Goal: Task Accomplishment & Management: Use online tool/utility

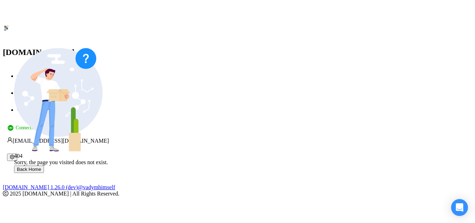
click at [50, 90] on link "Dashboard" at bounding box center [33, 93] width 33 height 6
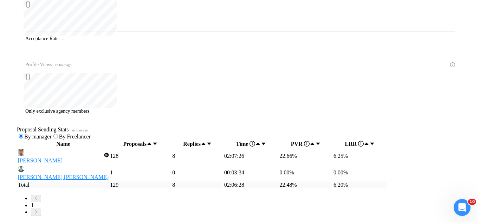
scroll to position [281, 0]
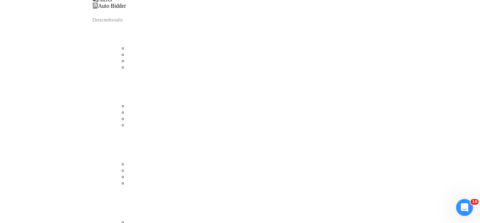
scroll to position [28, 0]
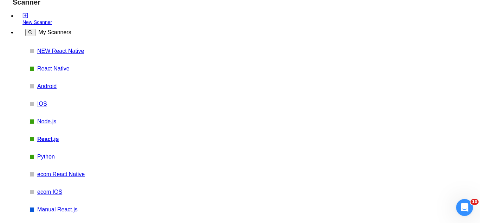
scroll to position [35, 0]
paste input "Ruby on Rails"
type input ""Ruby on Rails", "Digital Audio Workstation", [PERSON_NAME], "AI/ML", "within 2…"
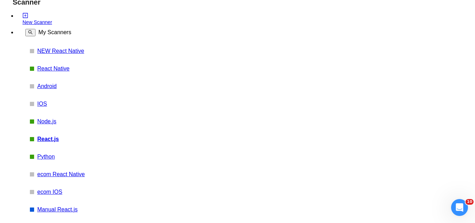
click at [52, 124] on link "Node.js" at bounding box center [70, 121] width 67 height 6
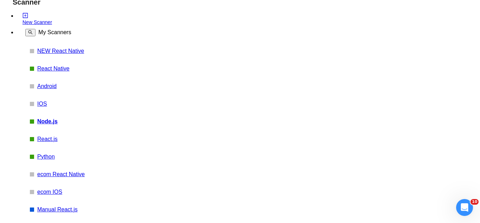
scroll to position [70, 0]
paste input ""Ruby on Rails","
type input ""Ruby on Rails", "Digital Audio Workstation", [PERSON_NAME], "AI/ML", "within 2…"
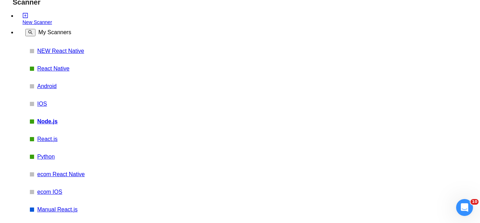
scroll to position [35, 0]
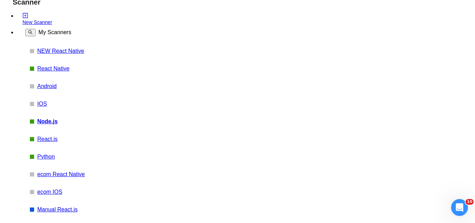
click at [49, 160] on link "Python" at bounding box center [70, 156] width 67 height 6
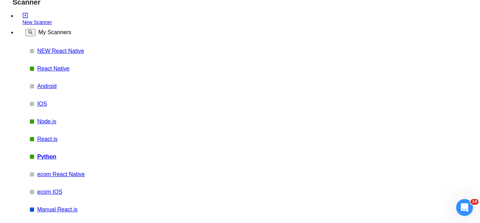
scroll to position [35, 0]
paste input ""Ruby on Rails","
type input ""Ruby on Rails", "Digital Audio Workstation", [PERSON_NAME], "AI/ML", "within 2…"
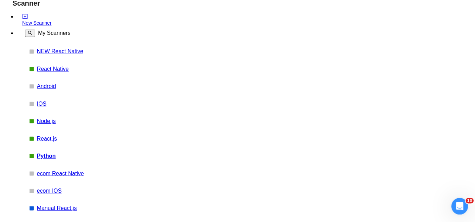
scroll to position [35, 0]
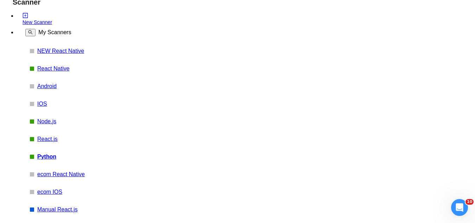
click at [40, 72] on link "React Native" at bounding box center [70, 68] width 67 height 6
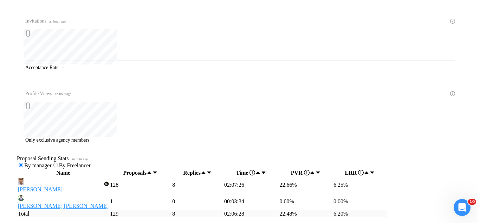
scroll to position [239, 0]
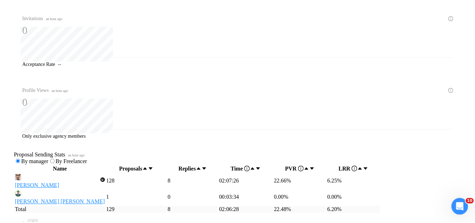
scroll to position [180, 0]
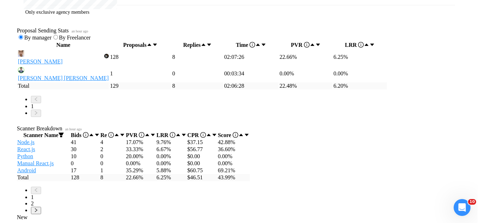
scroll to position [380, 0]
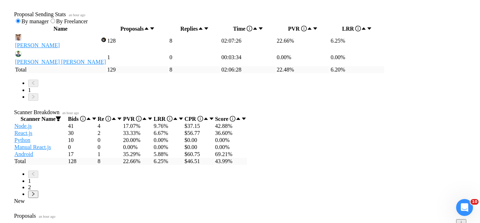
scroll to position [0, 0]
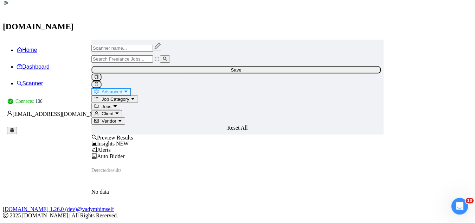
scroll to position [28, 0]
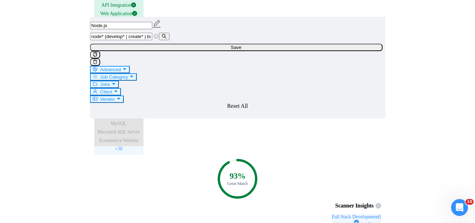
scroll to position [837, 0]
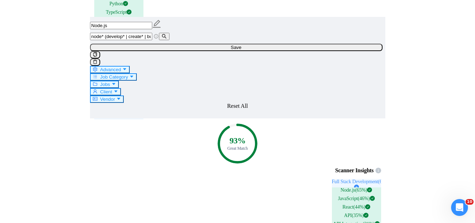
drag, startPoint x: 153, startPoint y: 136, endPoint x: 341, endPoint y: 136, distance: 188.1
type textarea "Hey [client name], [State client pain/problem from job post in 1 short sentence…"
drag, startPoint x: 153, startPoint y: 159, endPoint x: 344, endPoint y: 162, distance: 191.3
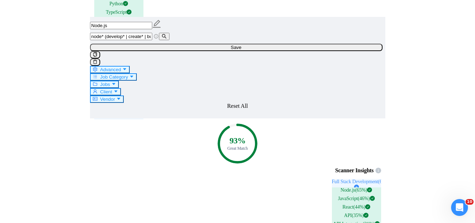
drag, startPoint x: 153, startPoint y: 168, endPoint x: 339, endPoint y: 168, distance: 185.6
click at [241, 50] on span "Save" at bounding box center [236, 47] width 11 height 5
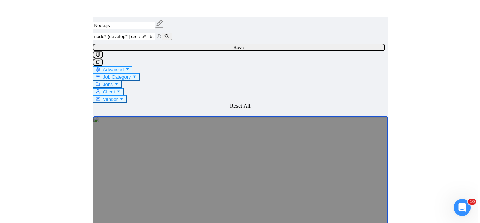
scroll to position [1856, 0]
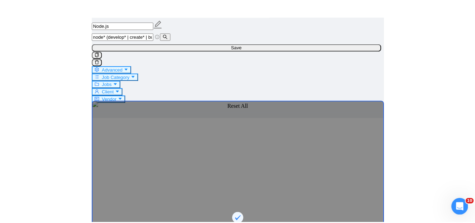
scroll to position [176, 0]
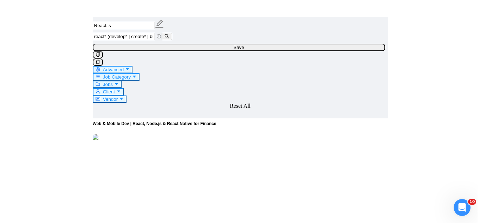
scroll to position [1863, 0]
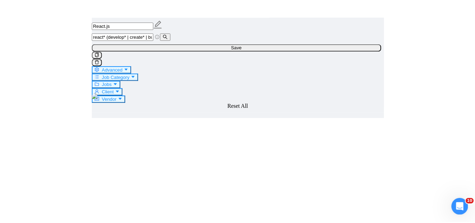
scroll to position [141, 0]
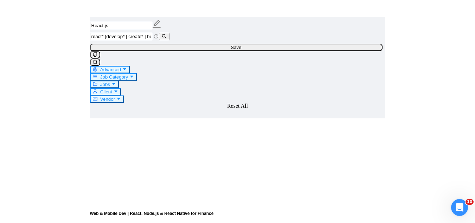
scroll to position [1617, 0]
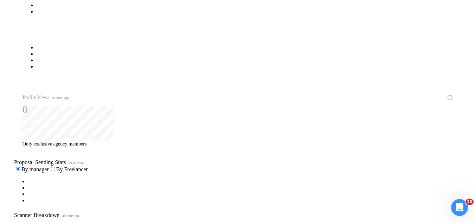
scroll to position [212, 0]
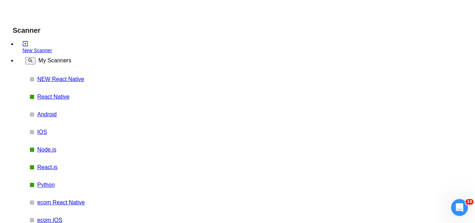
click at [41, 164] on link "React.js" at bounding box center [70, 167] width 67 height 6
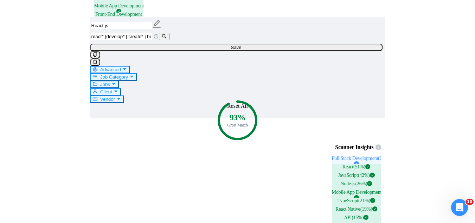
scroll to position [844, 0]
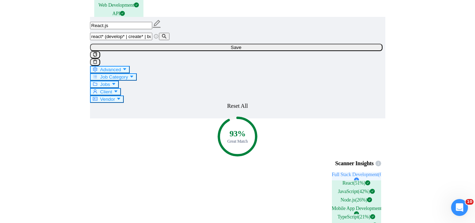
type textarea "Hi [client name], [State client pain/problem from job post in 1 short sentence]…"
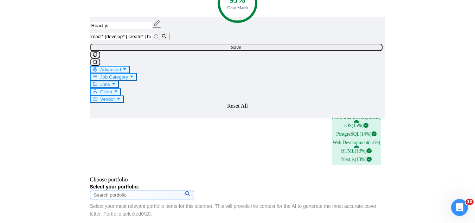
scroll to position [984, 0]
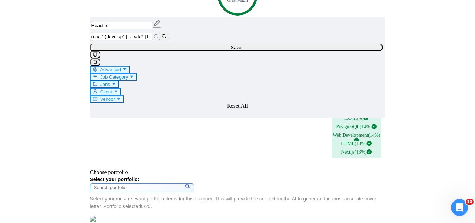
click at [372, 48] on button "Save" at bounding box center [236, 47] width 293 height 7
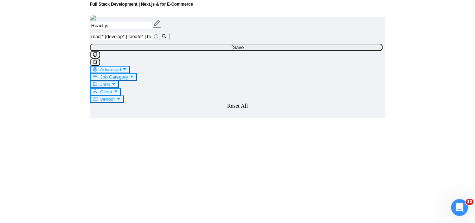
scroll to position [1442, 0]
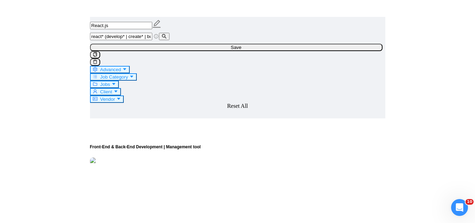
scroll to position [1406, 0]
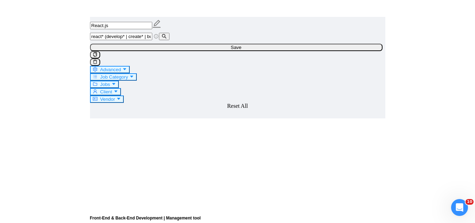
scroll to position [1477, 0]
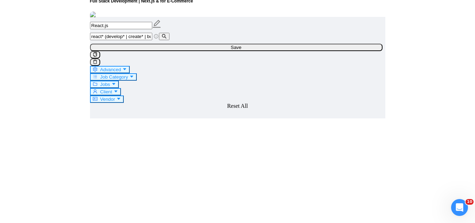
scroll to position [1406, 0]
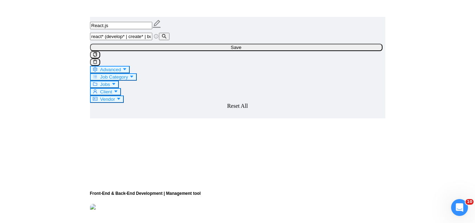
scroll to position [1547, 0]
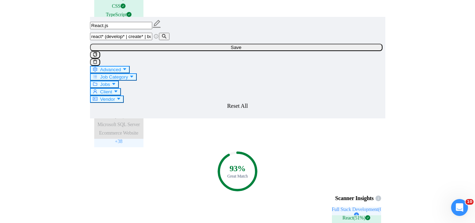
scroll to position [809, 0]
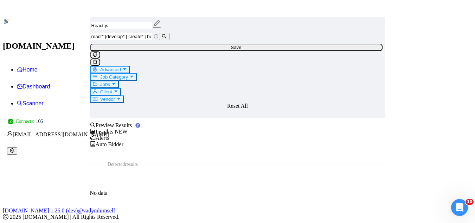
scroll to position [451, 0]
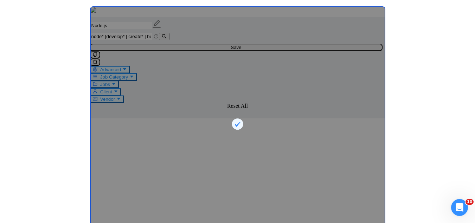
scroll to position [1442, 0]
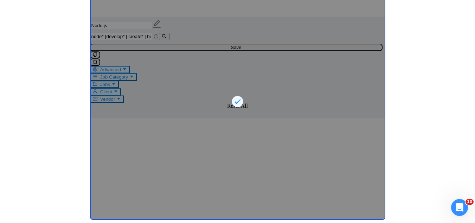
scroll to position [1477, 0]
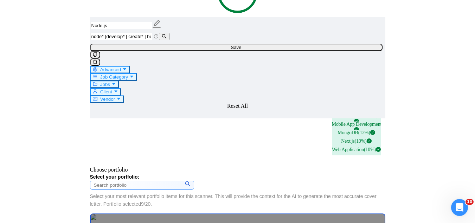
scroll to position [879, 0]
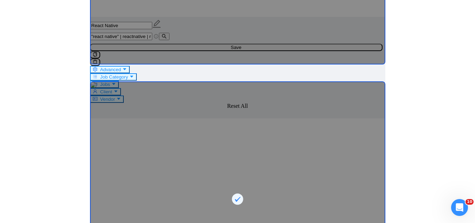
scroll to position [1442, 0]
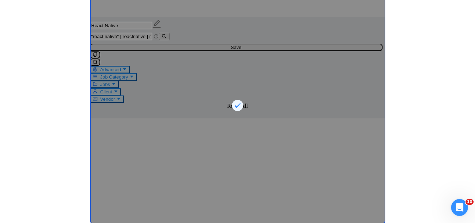
scroll to position [1477, 0]
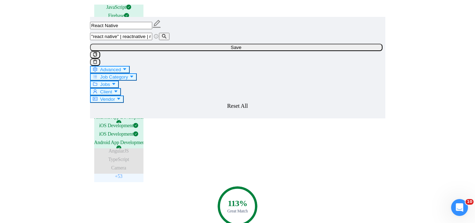
scroll to position [774, 0]
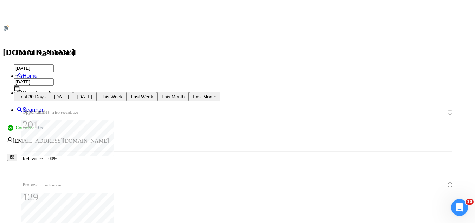
click at [123, 94] on span "This Week" at bounding box center [112, 96] width 22 height 5
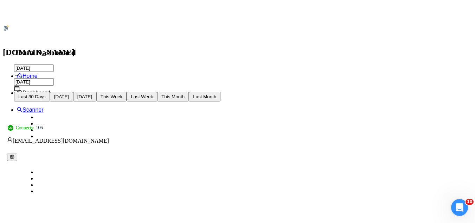
type input "[DATE]"
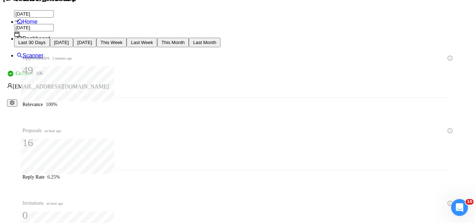
scroll to position [70, 0]
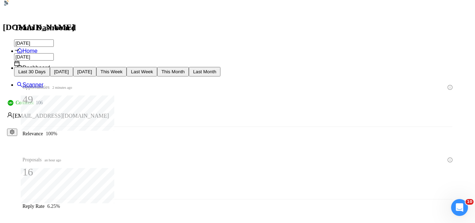
scroll to position [0, 0]
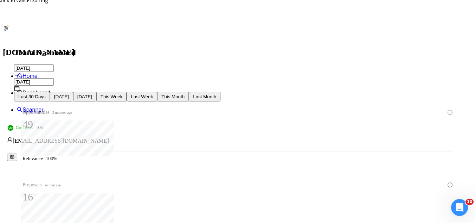
click at [46, 94] on span "Last 30 Days" at bounding box center [31, 96] width 27 height 5
type input "[DATE]"
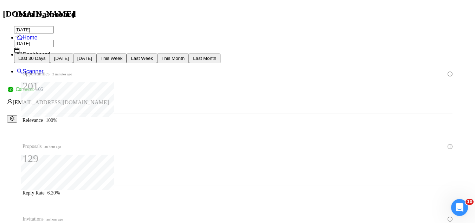
scroll to position [105, 0]
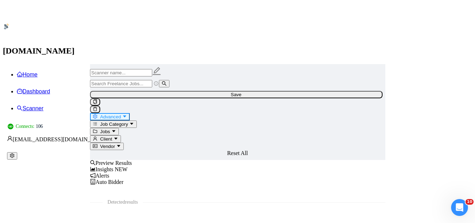
scroll to position [28, 0]
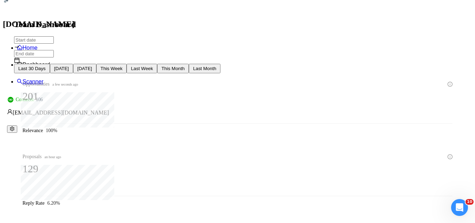
type input "[DATE]"
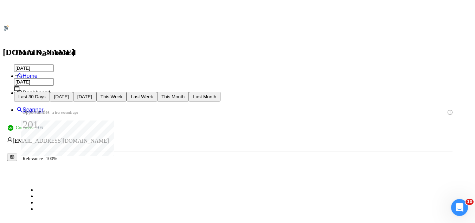
click at [153, 94] on span "Last Week" at bounding box center [142, 96] width 22 height 5
type input "[DATE]"
click at [123, 94] on span "This Week" at bounding box center [112, 96] width 22 height 5
type input "[DATE]"
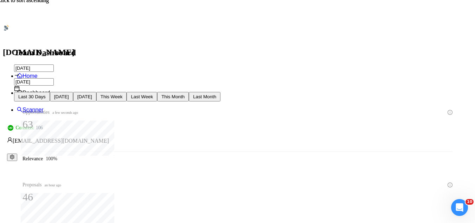
type input "[DATE]"
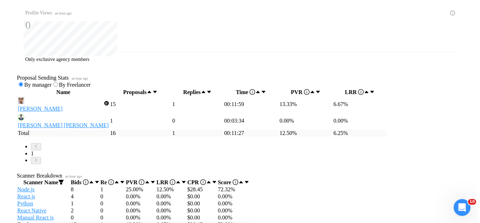
scroll to position [352, 0]
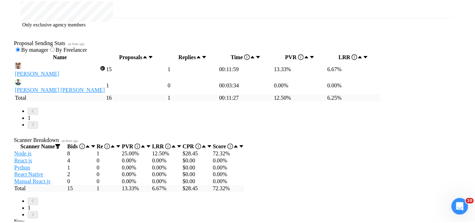
scroll to position [141, 0]
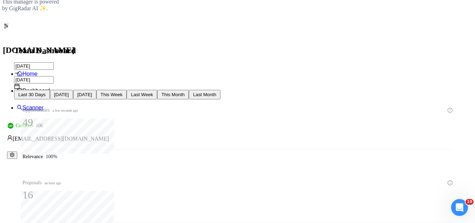
scroll to position [0, 0]
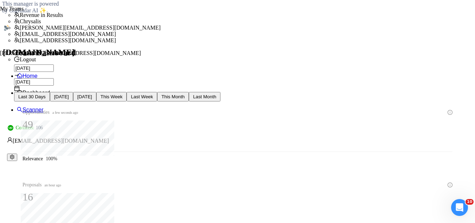
click at [109, 137] on span "[EMAIL_ADDRESS][DOMAIN_NAME]" at bounding box center [58, 140] width 102 height 6
click at [41, 24] on span "Chrysalis" at bounding box center [30, 21] width 21 height 6
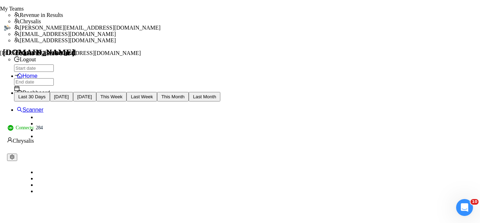
type input "[DATE]"
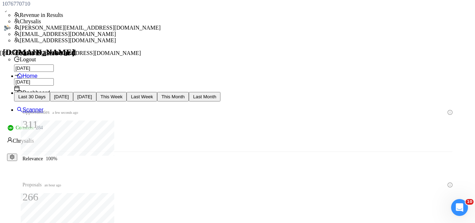
click at [123, 94] on span "This Week" at bounding box center [112, 96] width 22 height 5
type input "[DATE]"
click at [157, 92] on button "Last Week" at bounding box center [142, 96] width 31 height 9
type input "[DATE]"
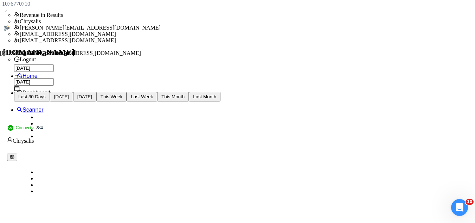
type input "[DATE]"
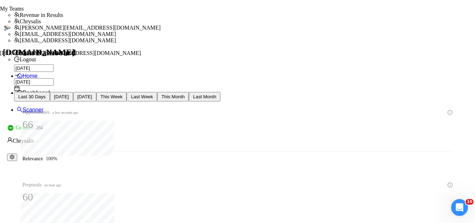
click at [123, 94] on span "This Week" at bounding box center [112, 96] width 22 height 5
type input "[DATE]"
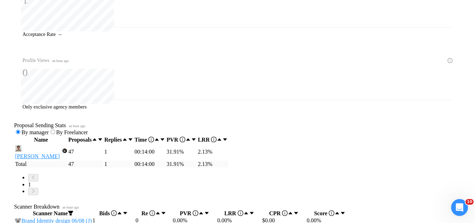
scroll to position [281, 0]
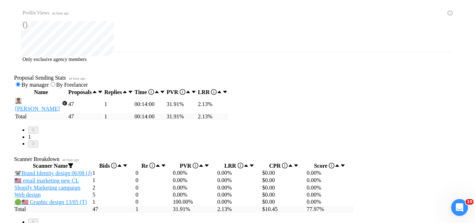
scroll to position [352, 0]
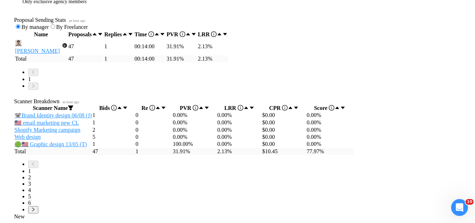
scroll to position [387, 0]
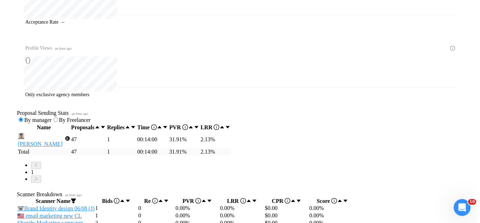
scroll to position [316, 0]
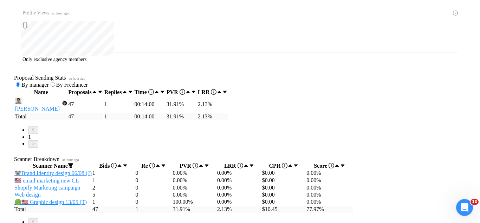
scroll to position [211, 0]
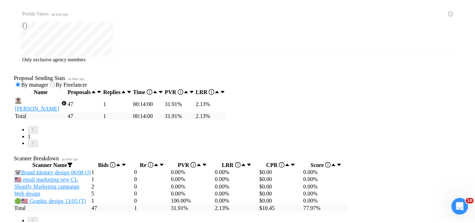
scroll to position [70, 0]
